Goal: Task Accomplishment & Management: Use online tool/utility

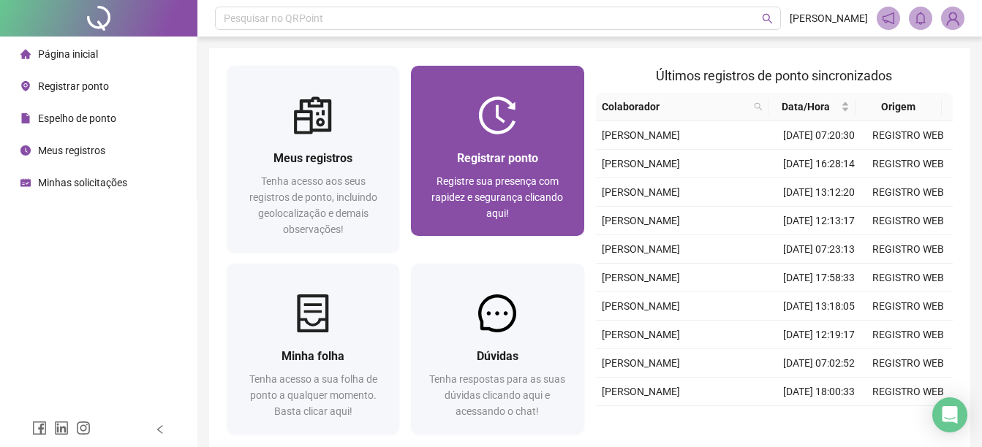
click at [459, 155] on span "Registrar ponto" at bounding box center [497, 158] width 81 height 14
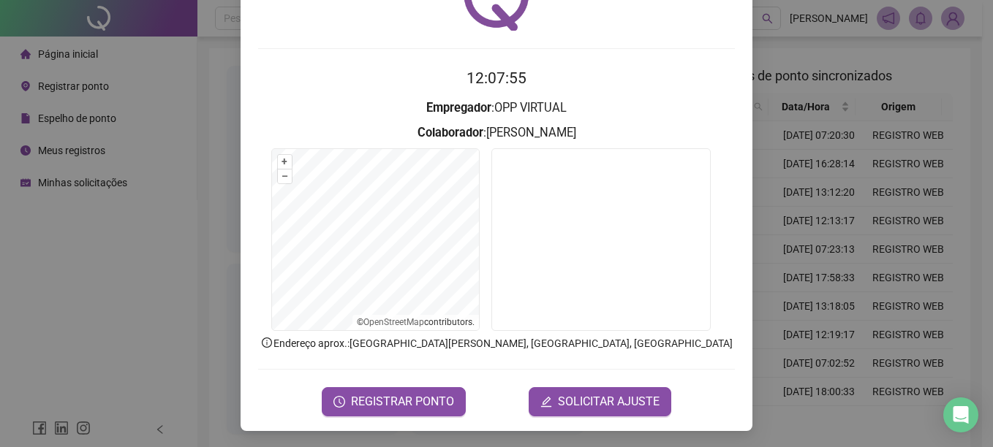
scroll to position [91, 0]
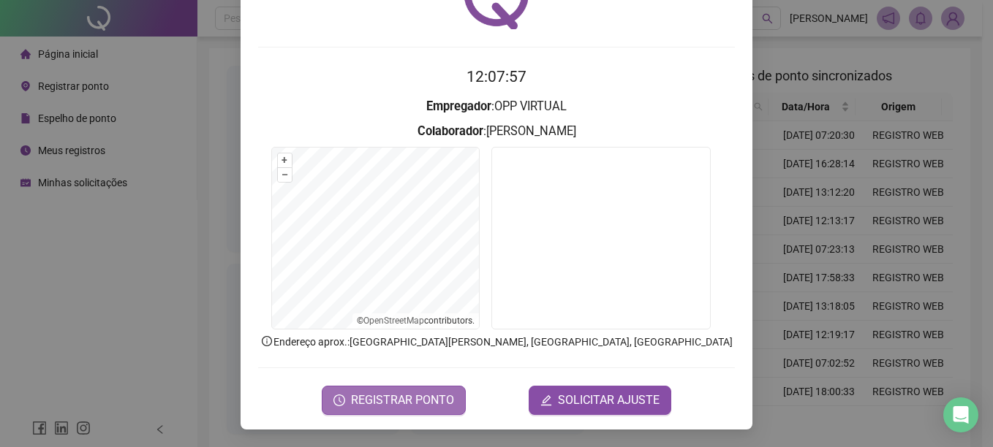
click at [358, 398] on span "REGISTRAR PONTO" at bounding box center [402, 401] width 103 height 18
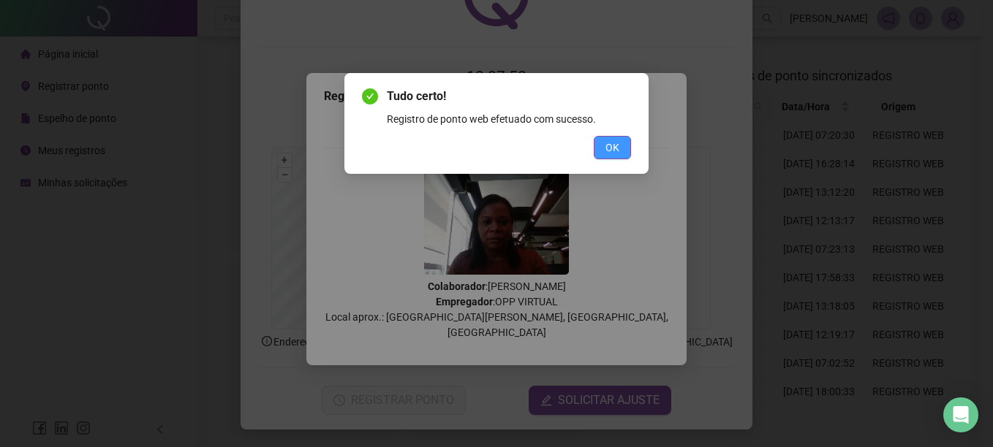
click at [606, 147] on span "OK" at bounding box center [612, 148] width 14 height 16
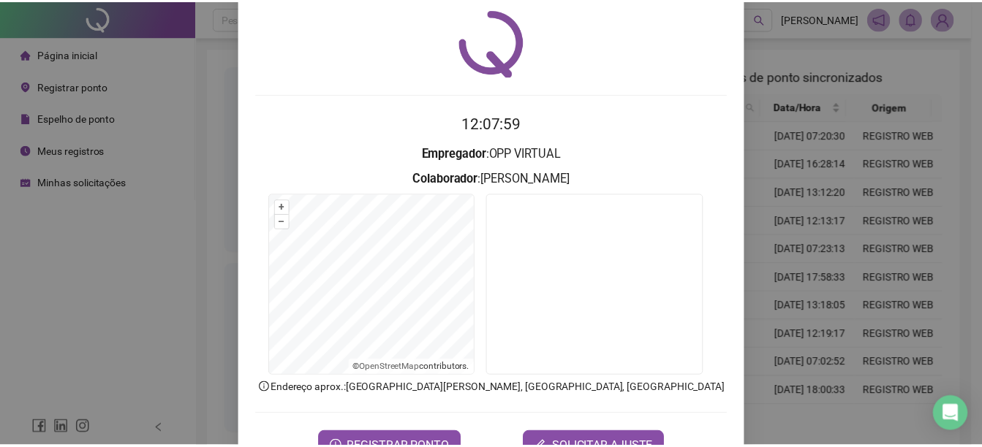
scroll to position [0, 0]
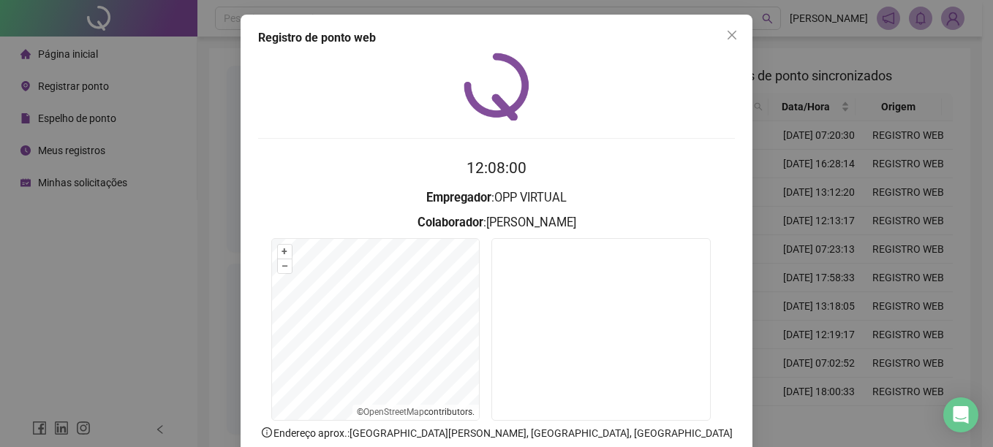
click at [727, 34] on icon "close" at bounding box center [732, 35] width 12 height 12
